Goal: Information Seeking & Learning: Stay updated

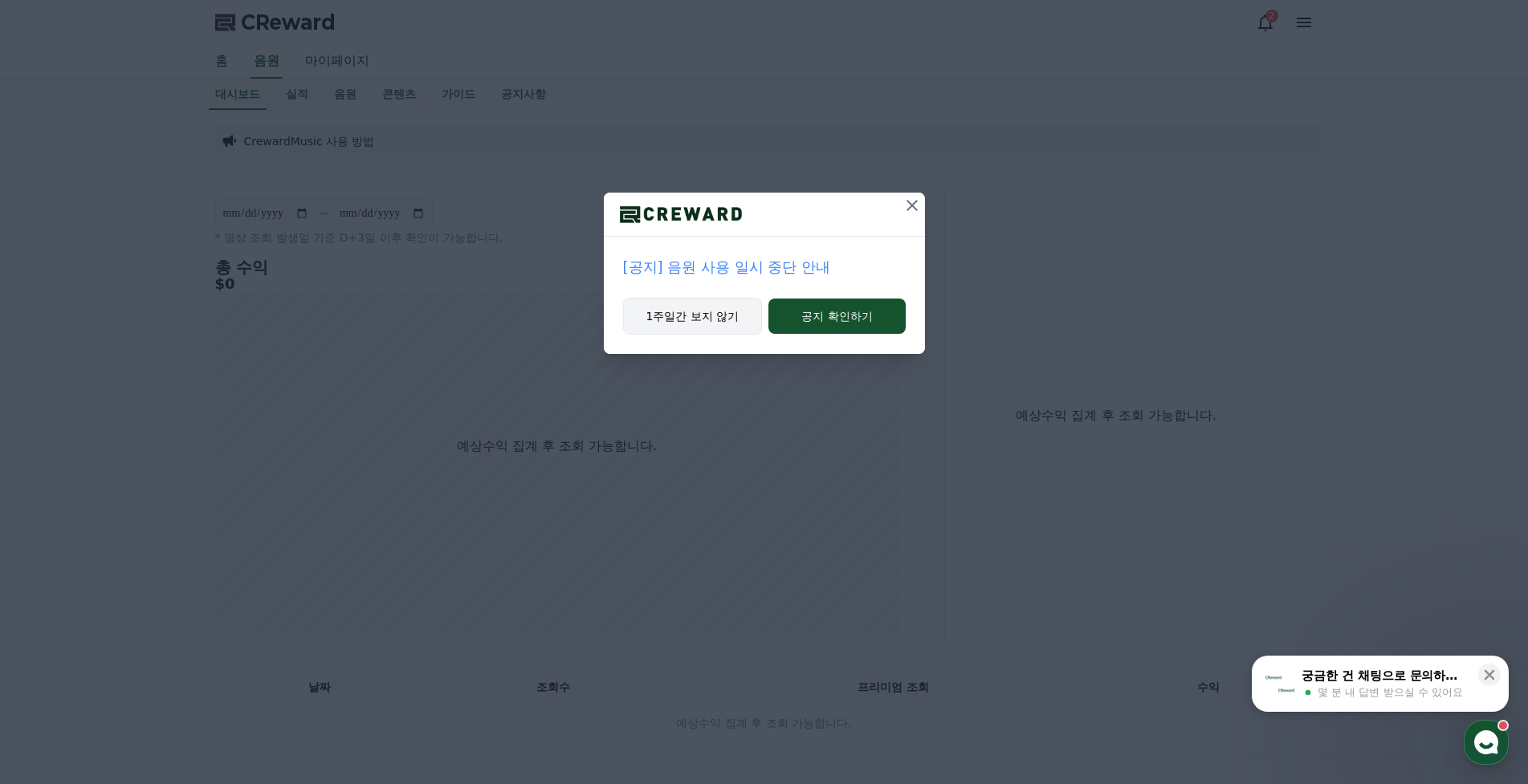
click at [710, 320] on button "1주일간 보지 않기" at bounding box center [693, 316] width 140 height 37
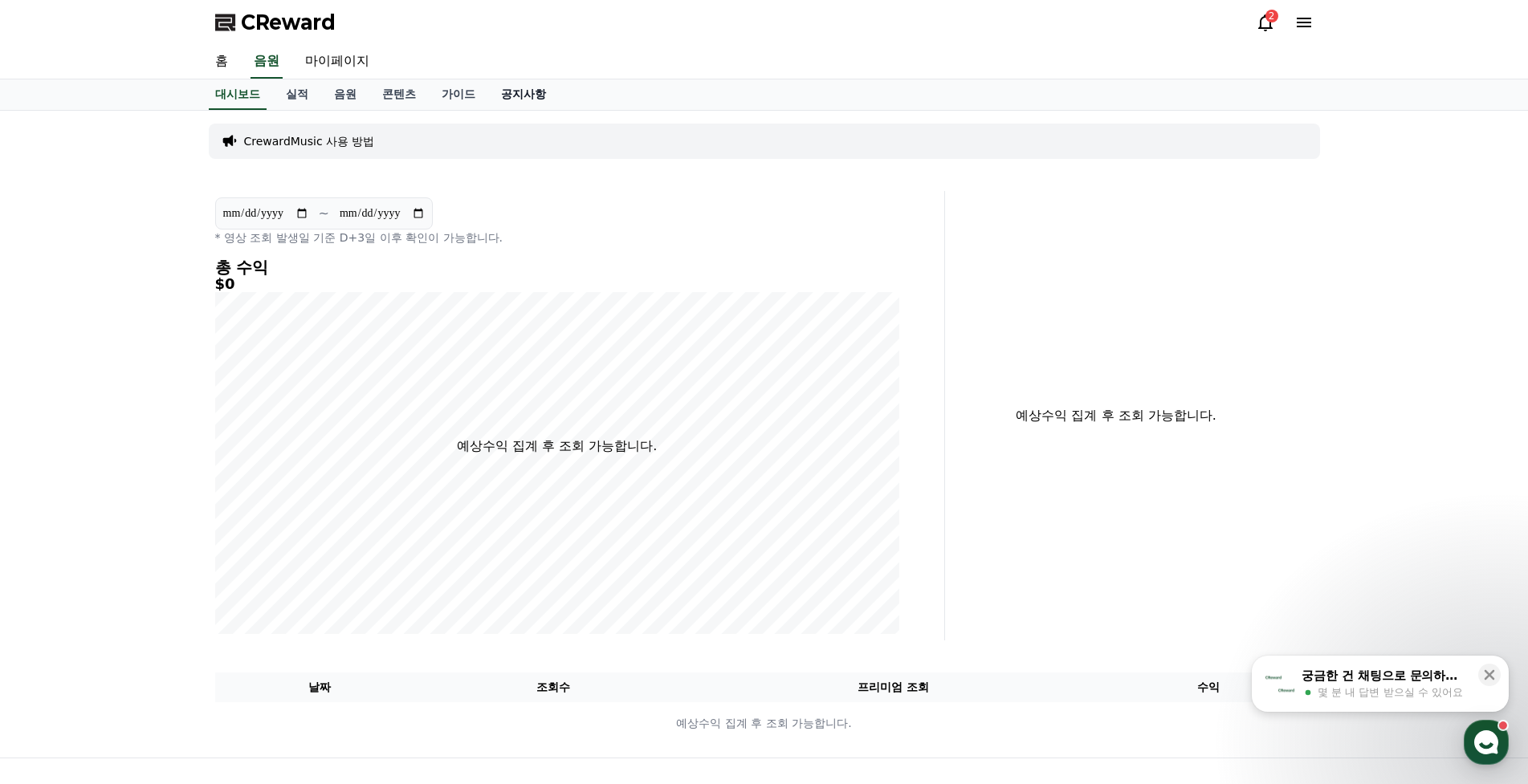
click at [532, 98] on link "공지사항" at bounding box center [524, 95] width 71 height 31
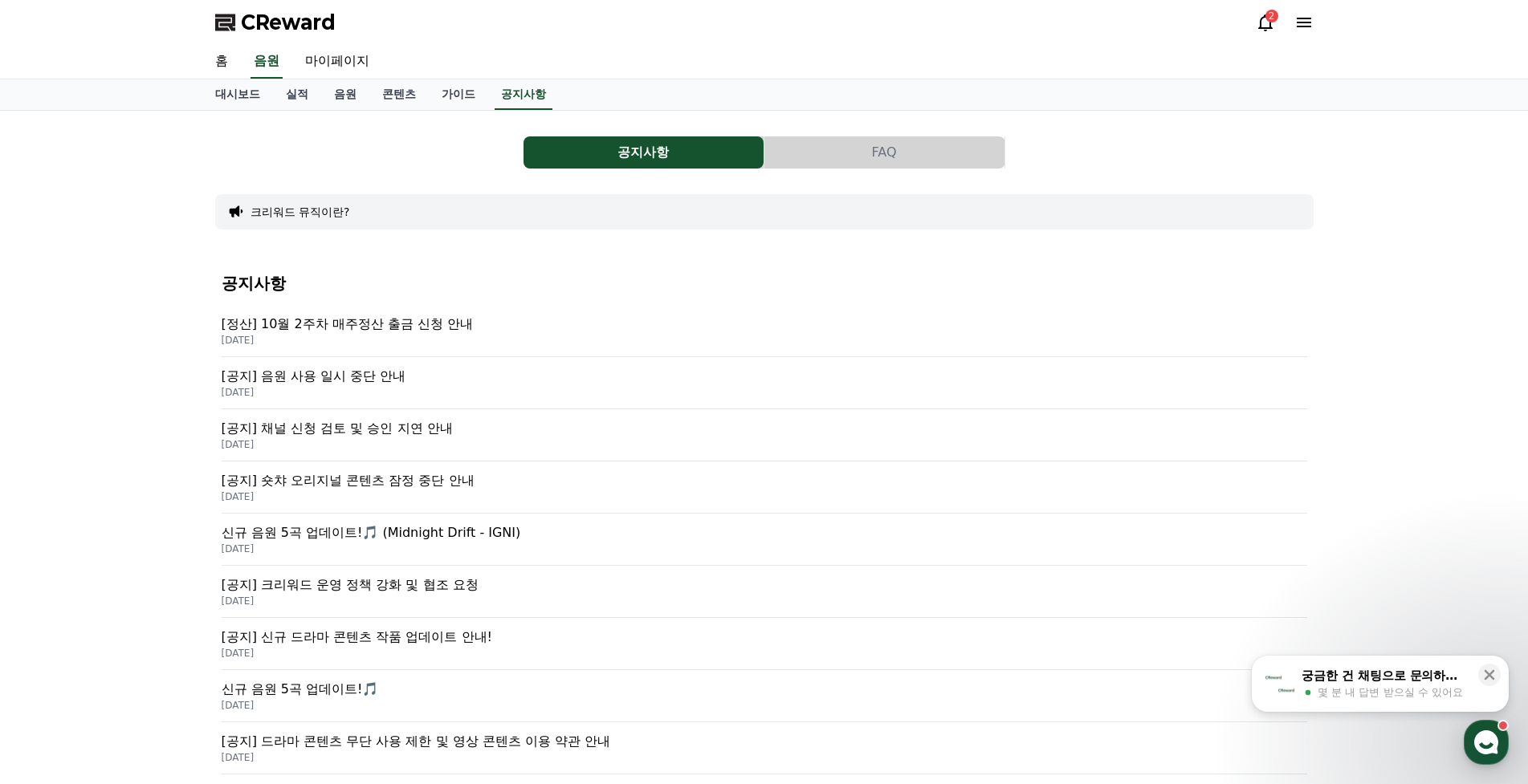
click at [458, 326] on p "[정산] 10월 2주차 매주정산 출금 신청 안내" at bounding box center [765, 324] width 1086 height 19
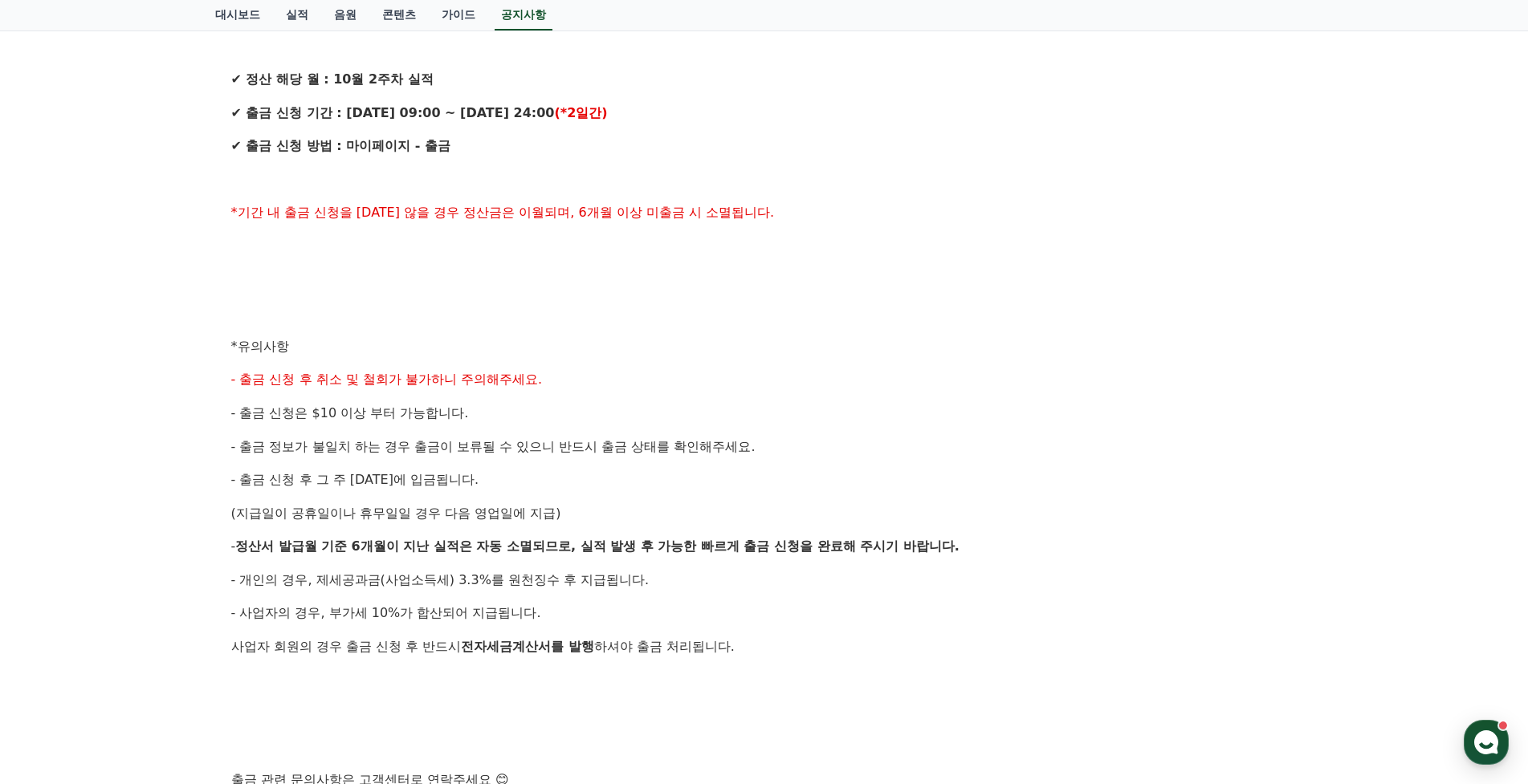
scroll to position [562, 0]
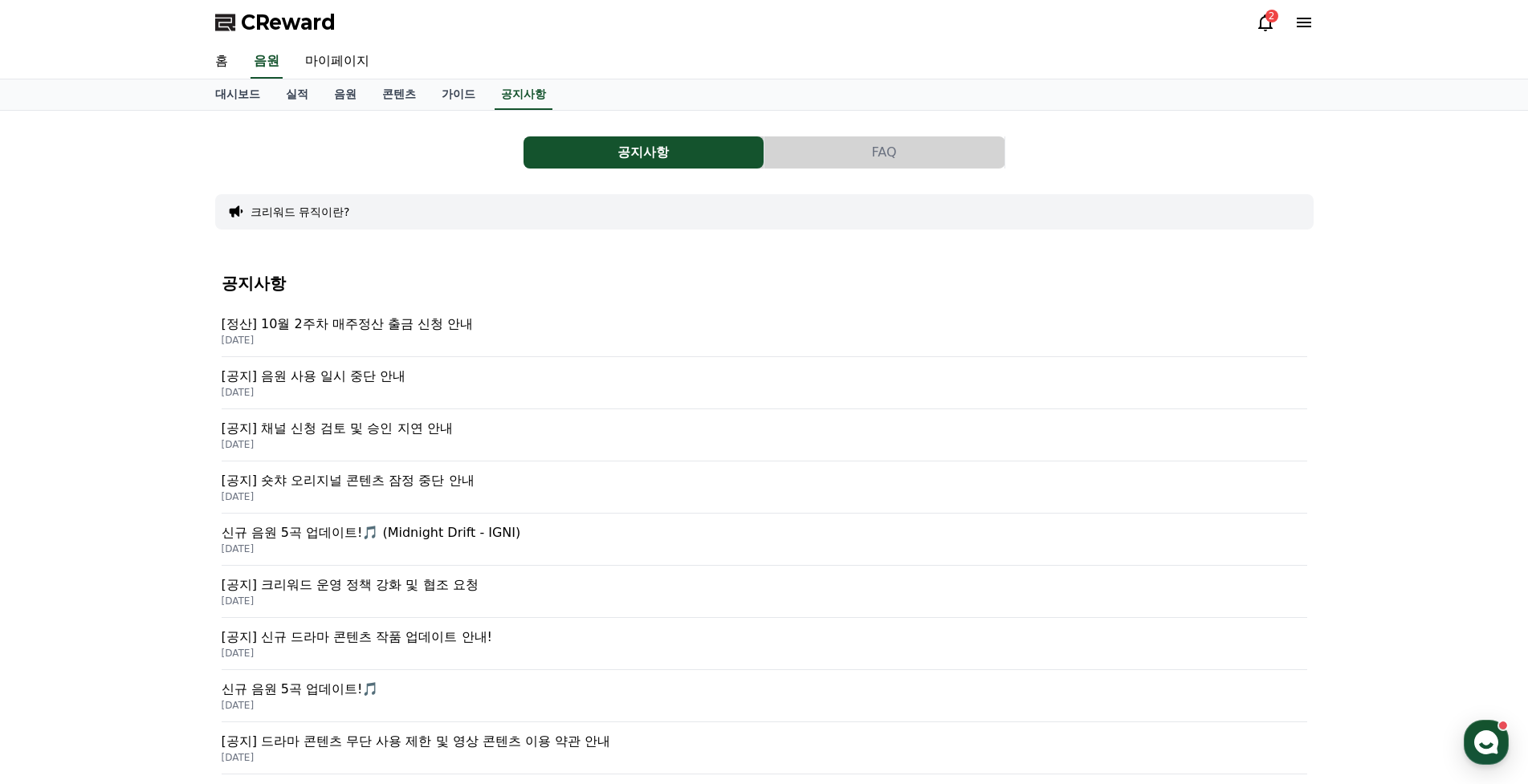
click at [437, 377] on p "[공지] 음원 사용 일시 중단 안내" at bounding box center [765, 376] width 1086 height 19
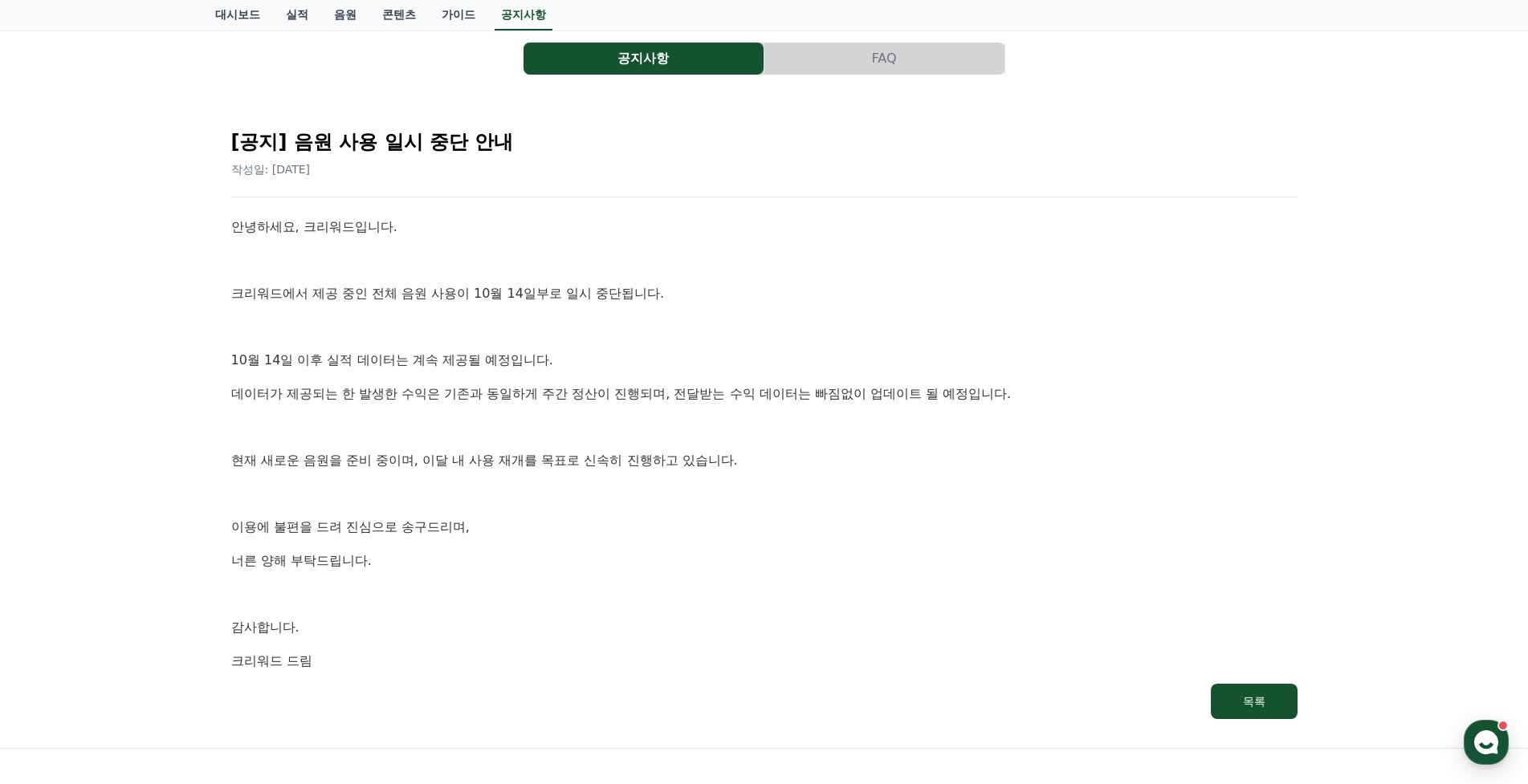
scroll to position [241, 0]
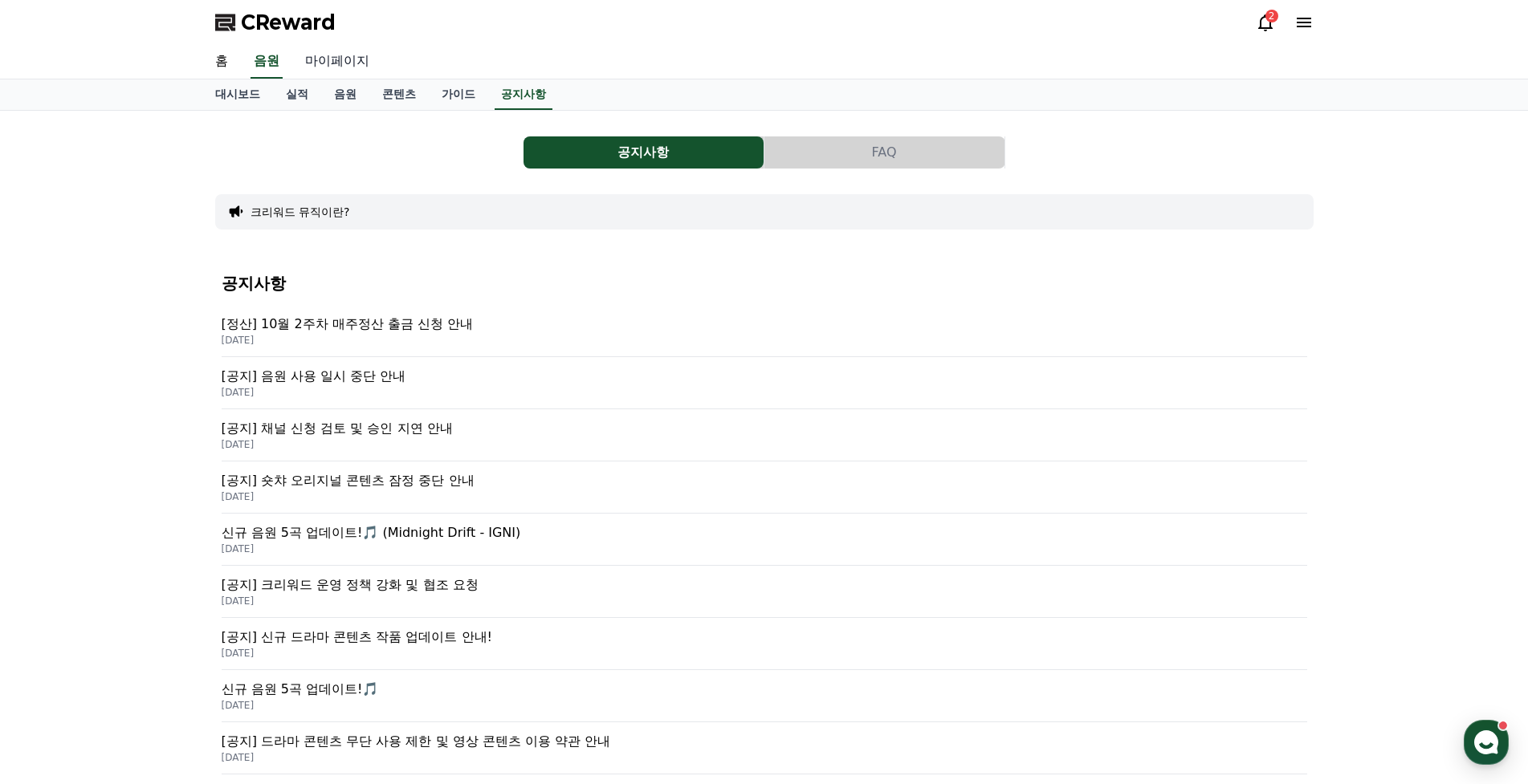
click at [331, 60] on link "마이페이지" at bounding box center [337, 62] width 90 height 34
select select "**********"
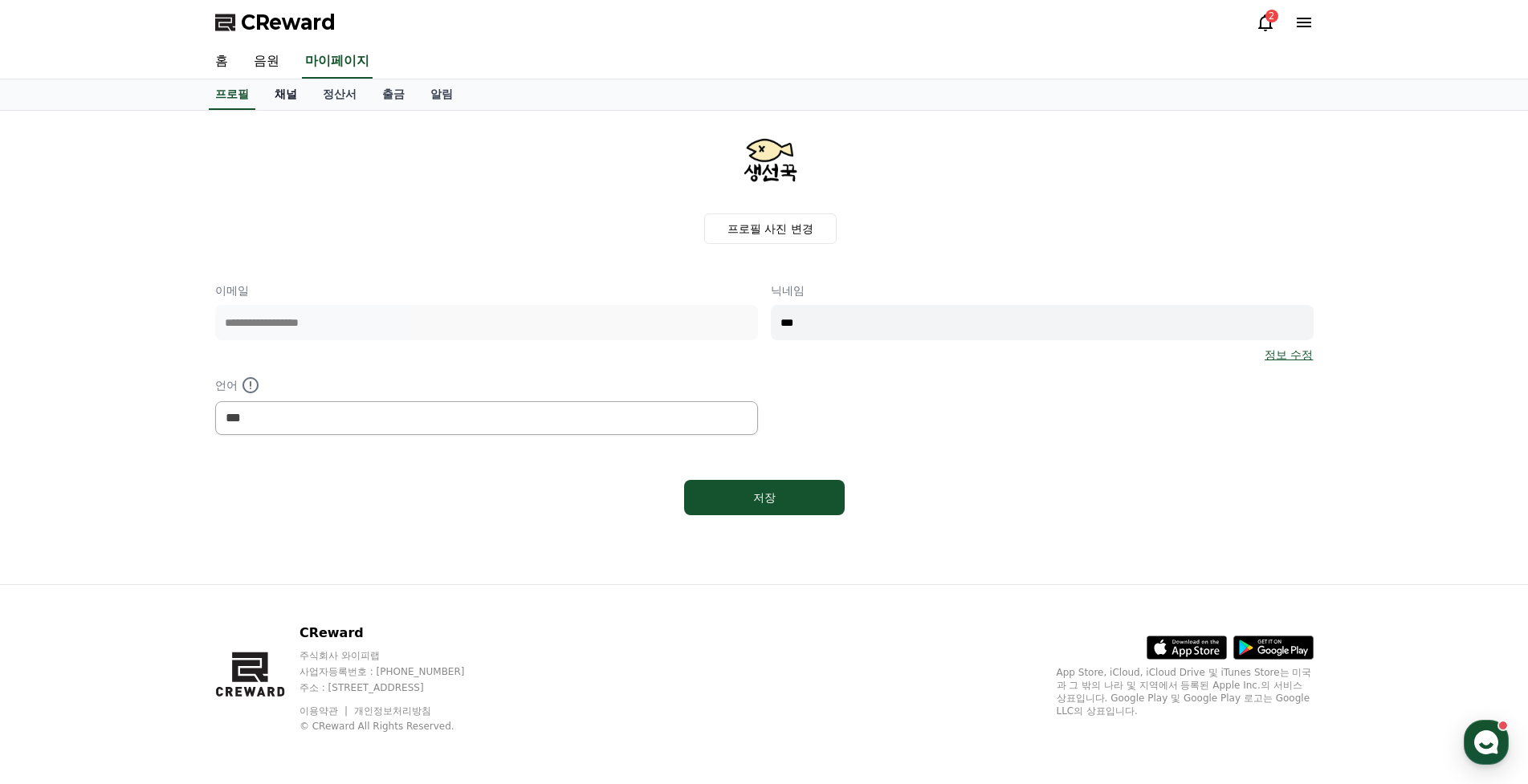
click at [287, 92] on link "채널" at bounding box center [285, 95] width 48 height 31
